Goal: Transaction & Acquisition: Book appointment/travel/reservation

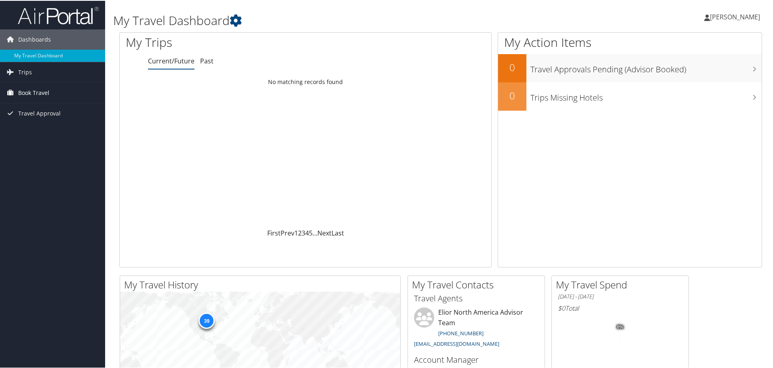
click at [46, 93] on span "Book Travel" at bounding box center [33, 92] width 31 height 20
click at [54, 136] on link "Book/Manage Online Trips" at bounding box center [52, 133] width 105 height 12
